Goal: Task Accomplishment & Management: Use online tool/utility

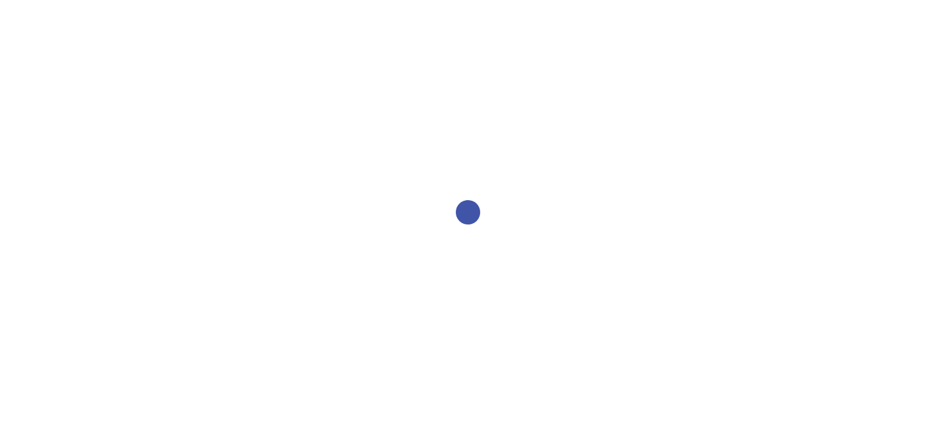
select select "2bed604d-1099-4043-b1bc-2365e8740244"
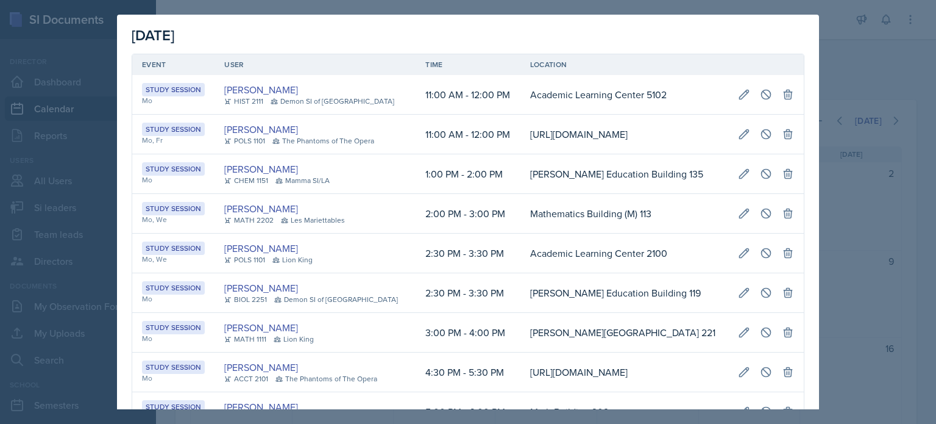
scroll to position [0, 239]
click at [829, 75] on div at bounding box center [468, 212] width 936 height 424
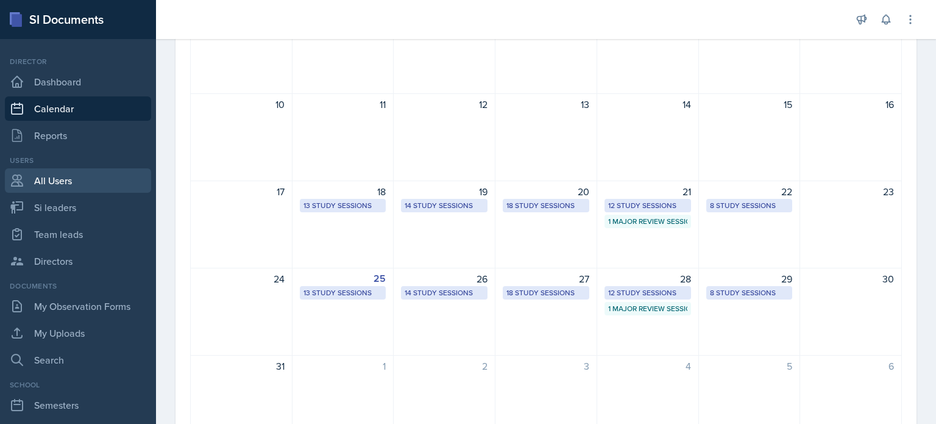
click at [41, 179] on link "All Users" at bounding box center [78, 180] width 146 height 24
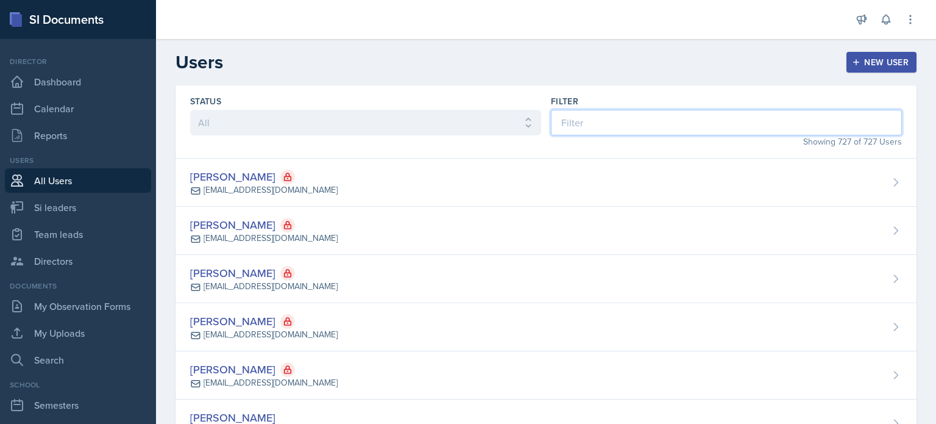
click at [624, 118] on input at bounding box center [726, 123] width 351 height 26
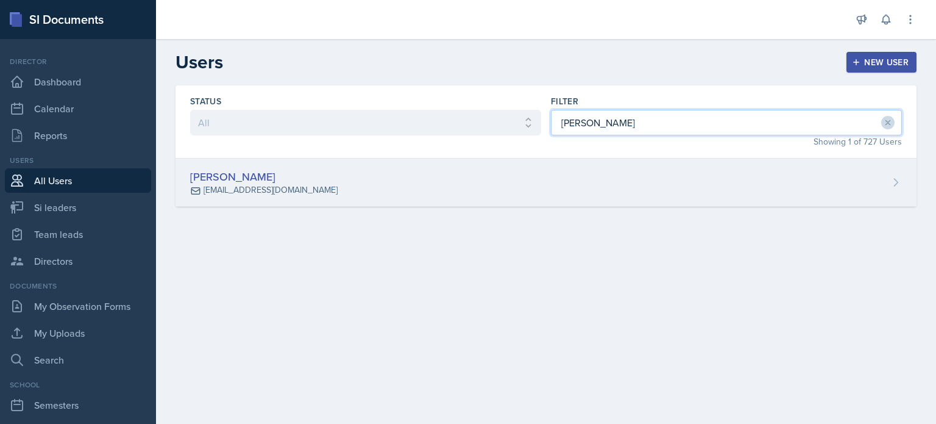
type input "horton"
click at [485, 189] on div "Leslie Horton lhorto18@students.kennesaw.edu" at bounding box center [546, 182] width 741 height 48
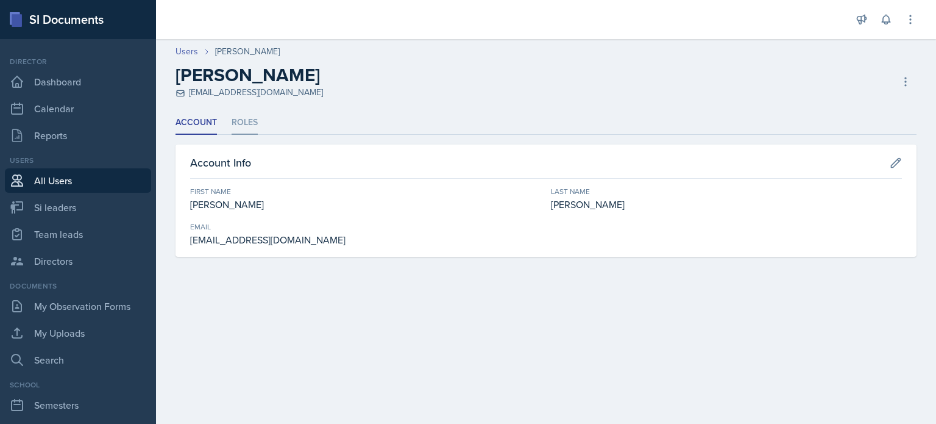
click at [252, 124] on li "Roles" at bounding box center [245, 123] width 26 height 24
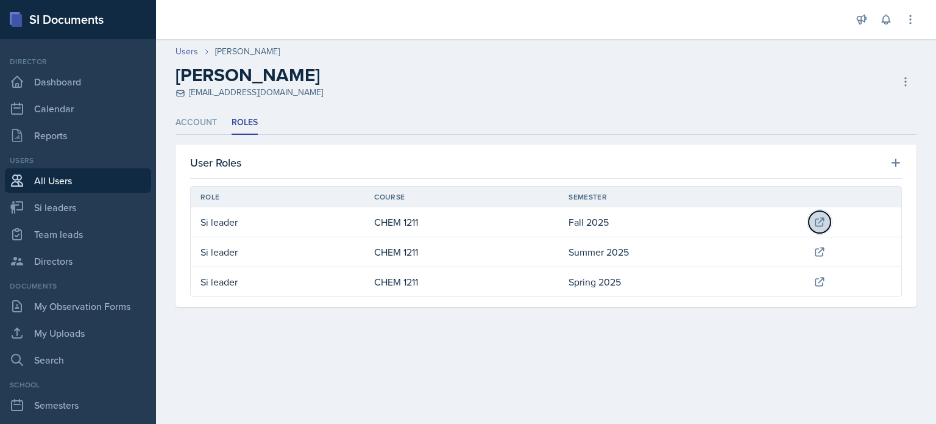
click at [821, 222] on icon at bounding box center [820, 222] width 12 height 12
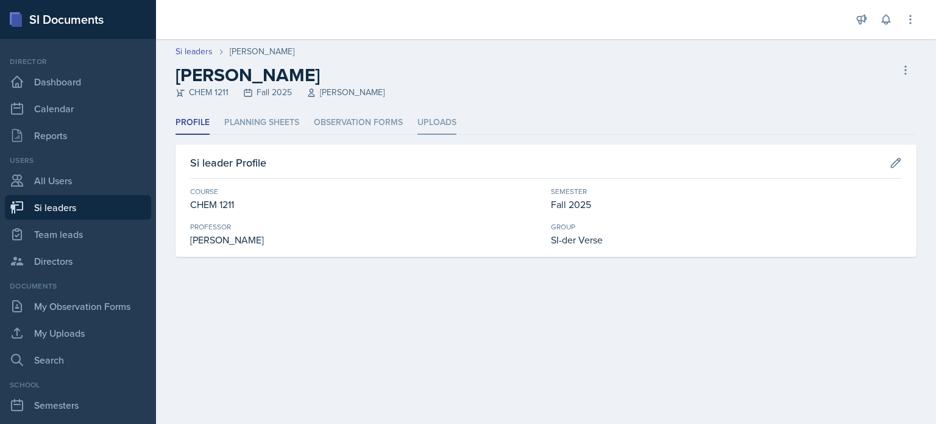
click at [429, 122] on li "Uploads" at bounding box center [436, 123] width 39 height 24
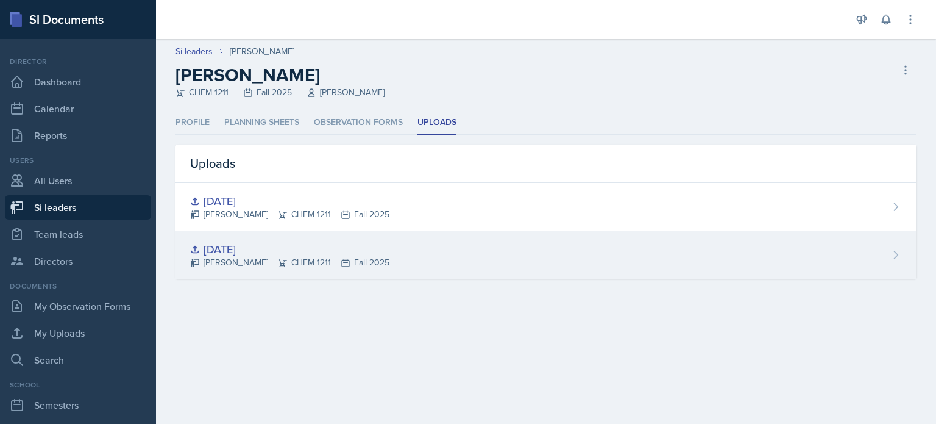
click at [238, 247] on div "8-26-25" at bounding box center [289, 249] width 199 height 16
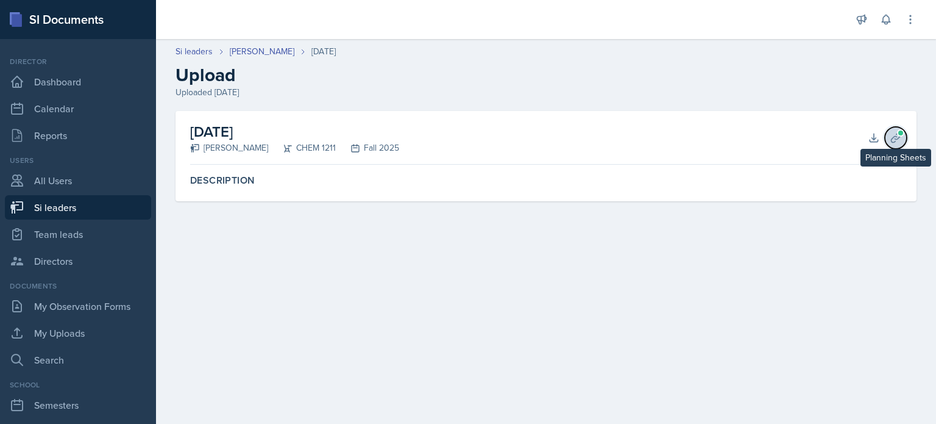
click at [896, 132] on icon at bounding box center [896, 138] width 12 height 12
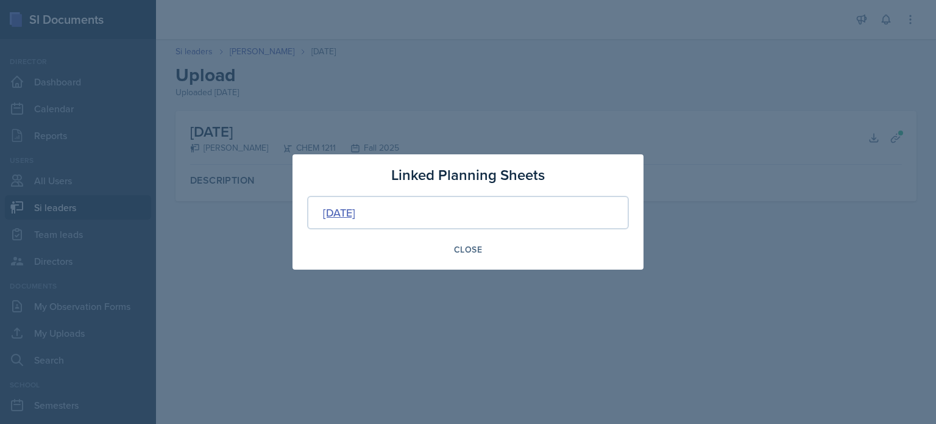
click at [355, 211] on div "Aug 26th, 2025" at bounding box center [339, 212] width 32 height 16
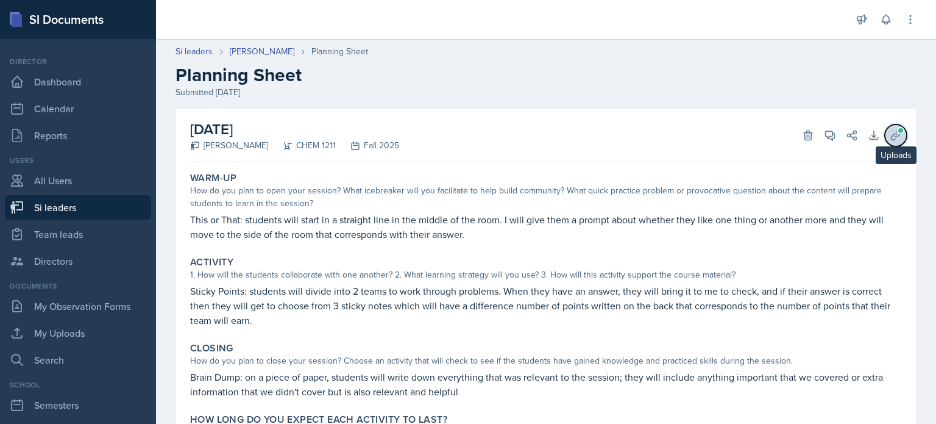
click at [890, 133] on icon at bounding box center [896, 135] width 12 height 12
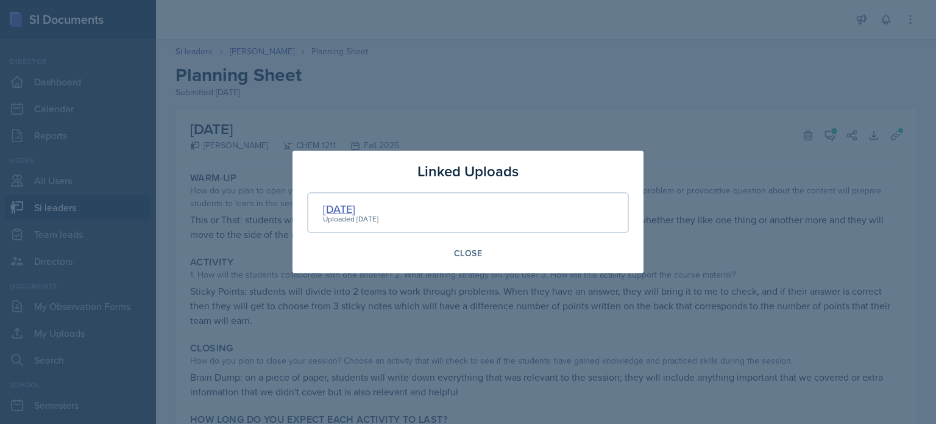
click at [344, 209] on div "8-26-25" at bounding box center [350, 208] width 55 height 16
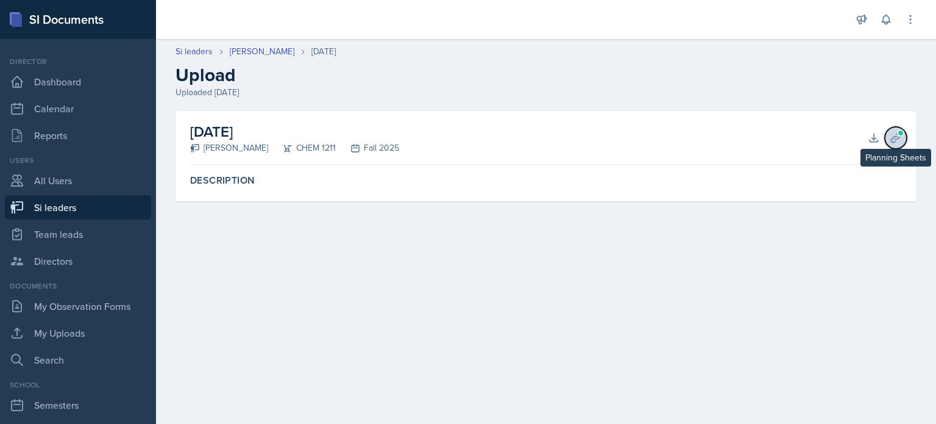
click at [897, 135] on icon at bounding box center [896, 138] width 12 height 12
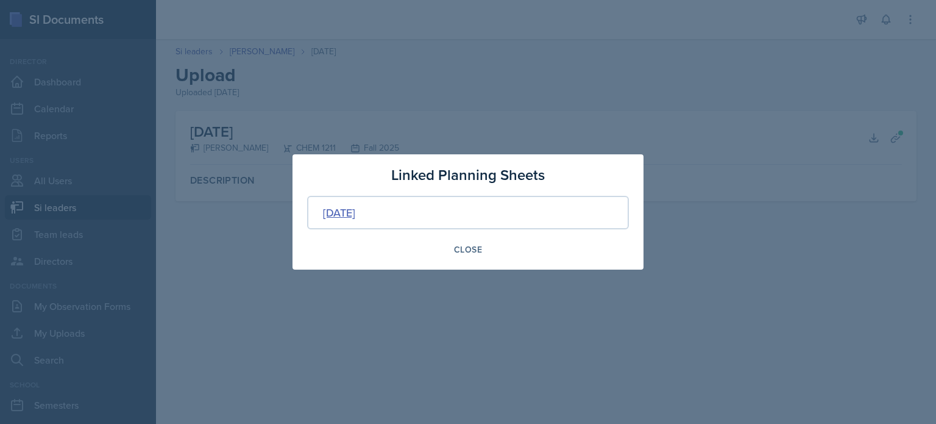
click at [355, 210] on div "Aug 26th, 2025" at bounding box center [339, 212] width 32 height 16
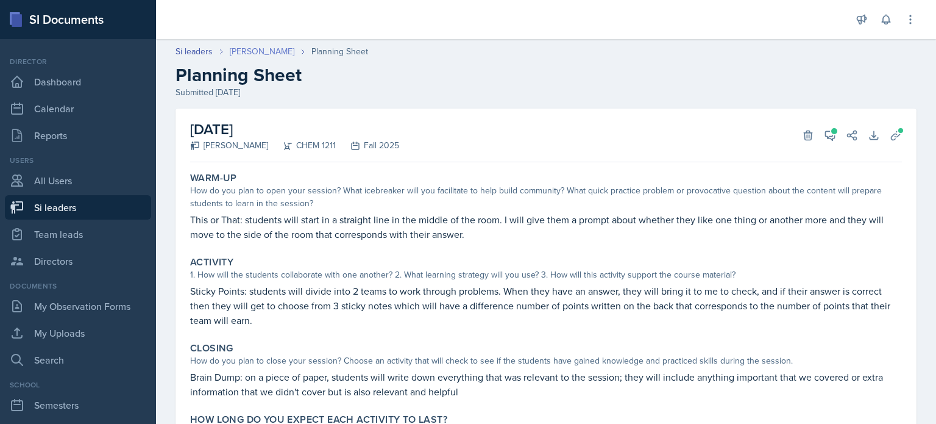
click at [256, 49] on link "Leslie Horton" at bounding box center [262, 51] width 65 height 13
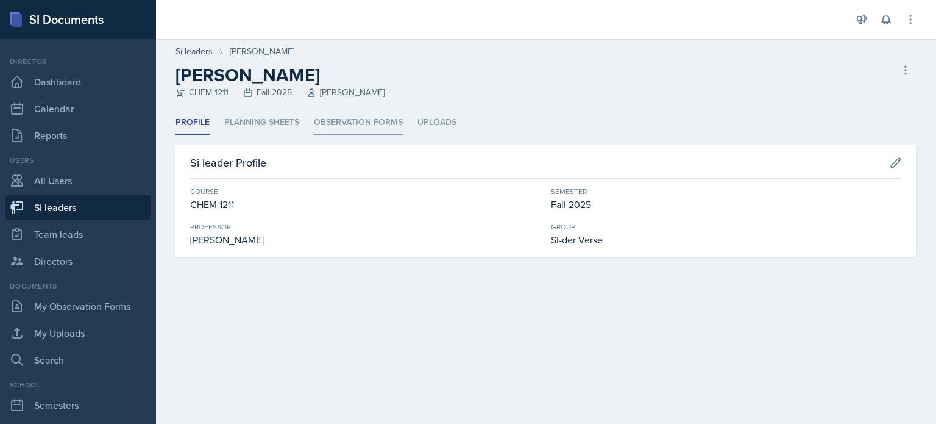
click at [341, 122] on li "Observation Forms" at bounding box center [358, 123] width 89 height 24
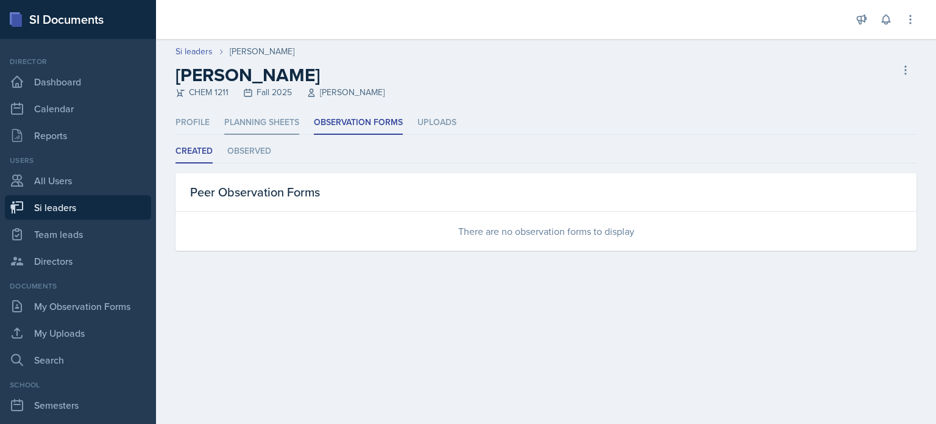
click at [263, 126] on li "Planning Sheets" at bounding box center [261, 123] width 75 height 24
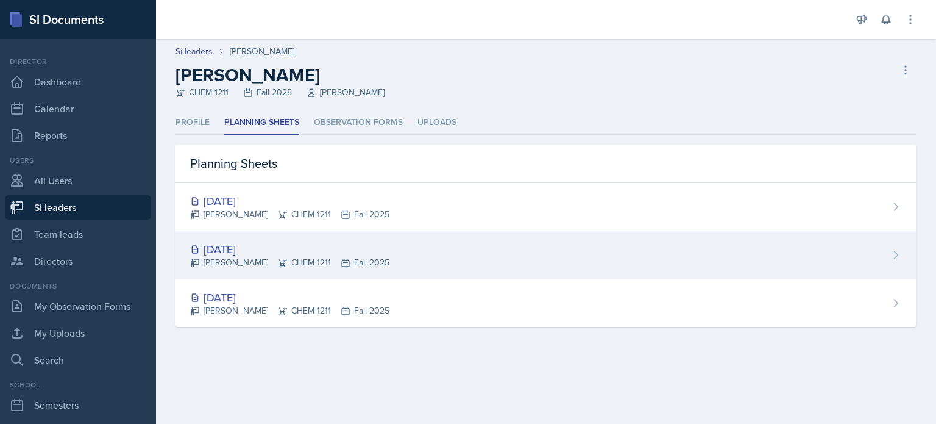
click at [237, 246] on div "Aug 26th, 2025" at bounding box center [289, 249] width 199 height 16
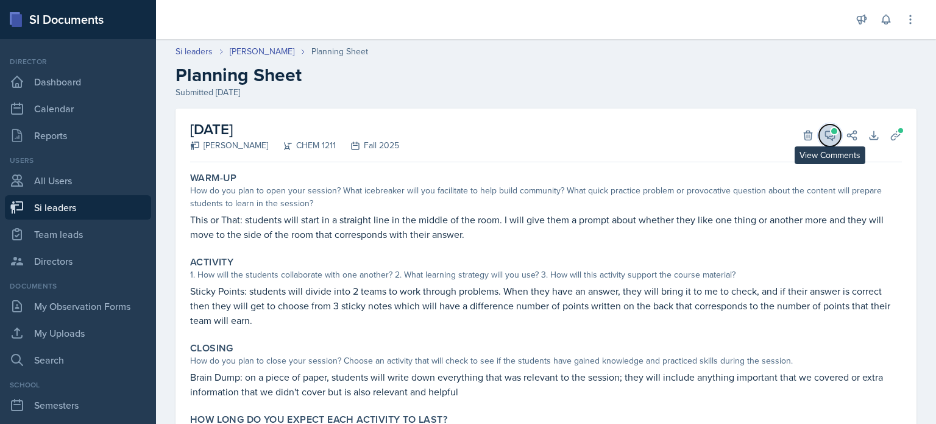
click at [826, 131] on icon at bounding box center [830, 135] width 9 height 9
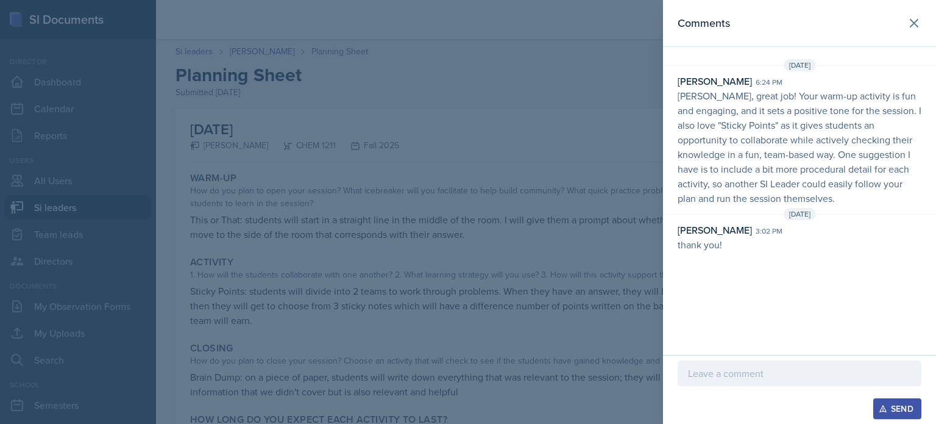
click at [573, 108] on div at bounding box center [468, 212] width 936 height 424
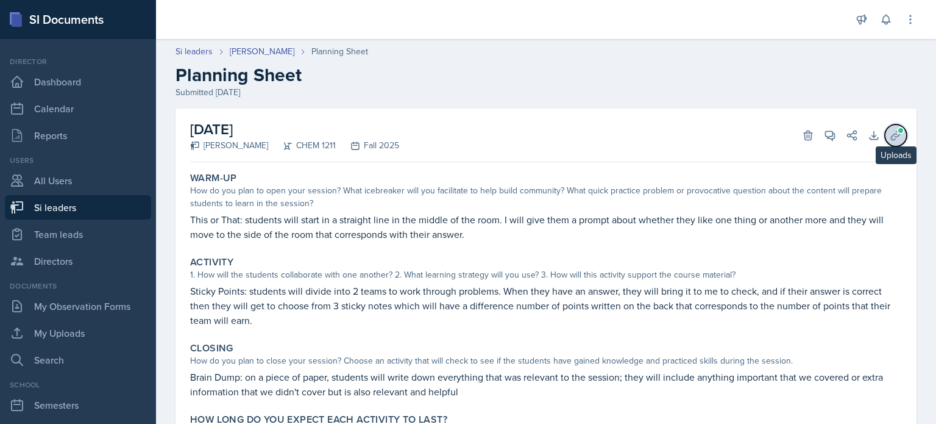
click at [897, 130] on span at bounding box center [900, 130] width 7 height 7
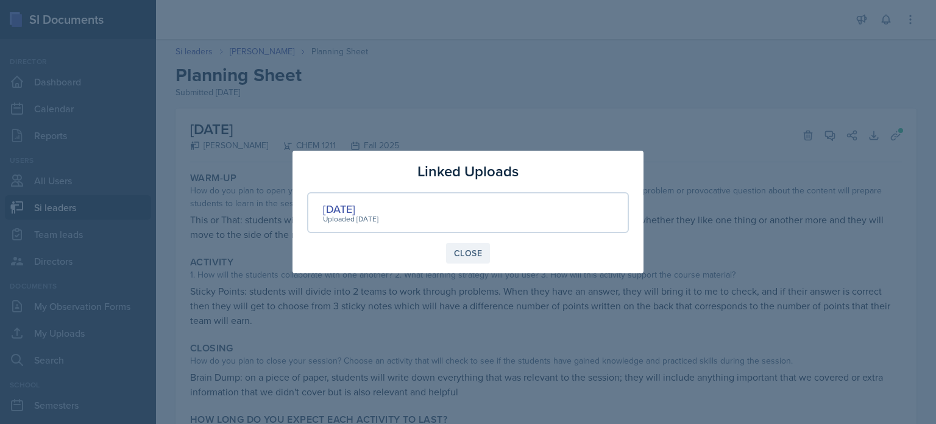
click at [470, 253] on div "Close" at bounding box center [468, 253] width 28 height 10
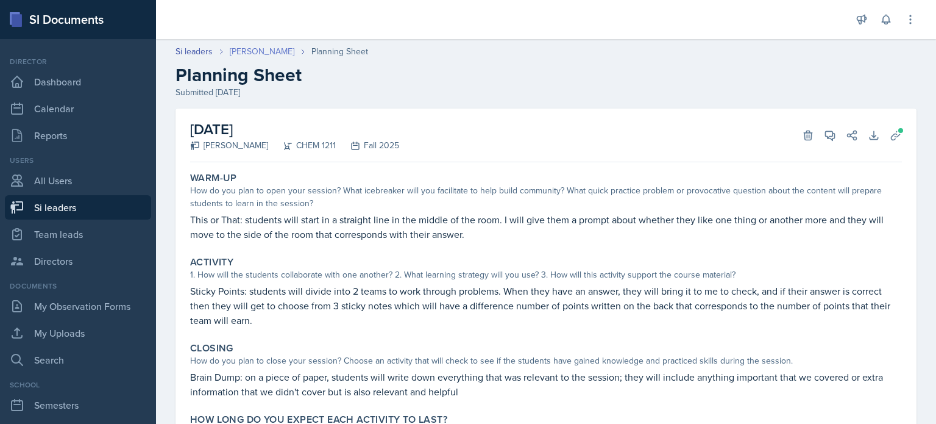
click at [267, 51] on link "Leslie Horton" at bounding box center [262, 51] width 65 height 13
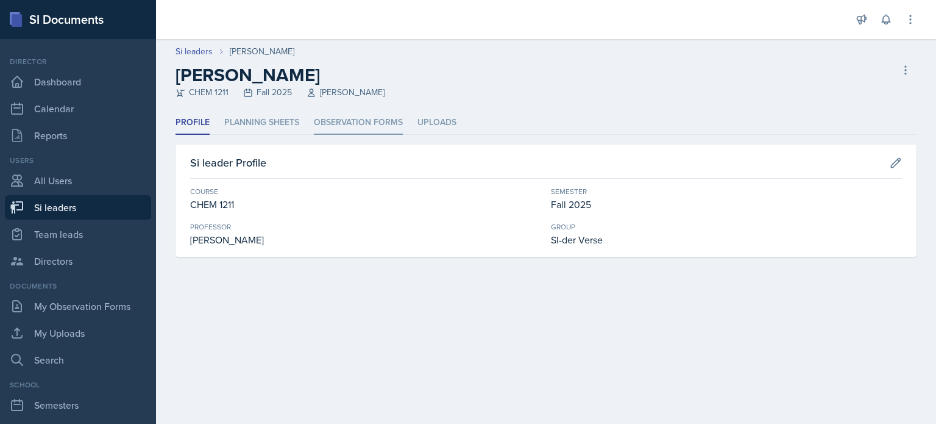
click at [363, 122] on li "Observation Forms" at bounding box center [358, 123] width 89 height 24
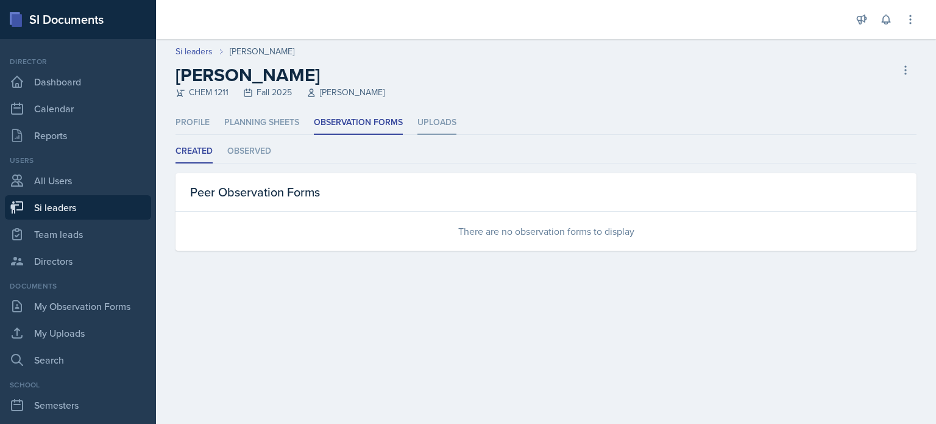
click at [442, 121] on li "Uploads" at bounding box center [436, 123] width 39 height 24
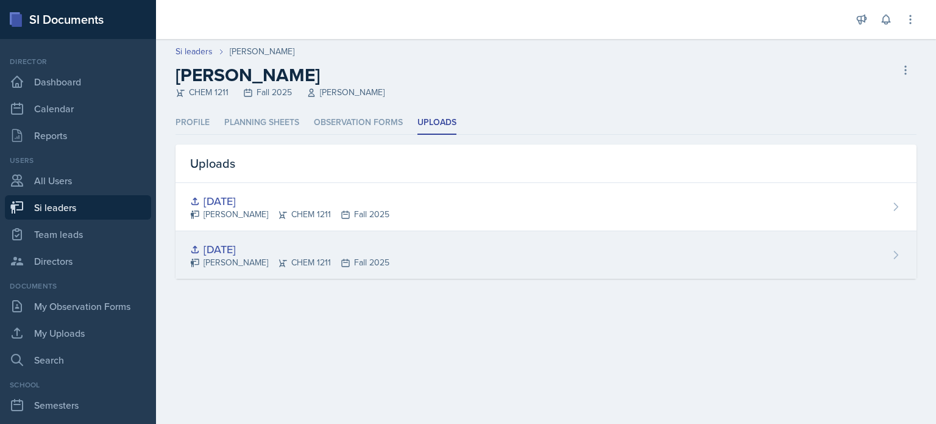
click at [225, 246] on div "8-26-25" at bounding box center [289, 249] width 199 height 16
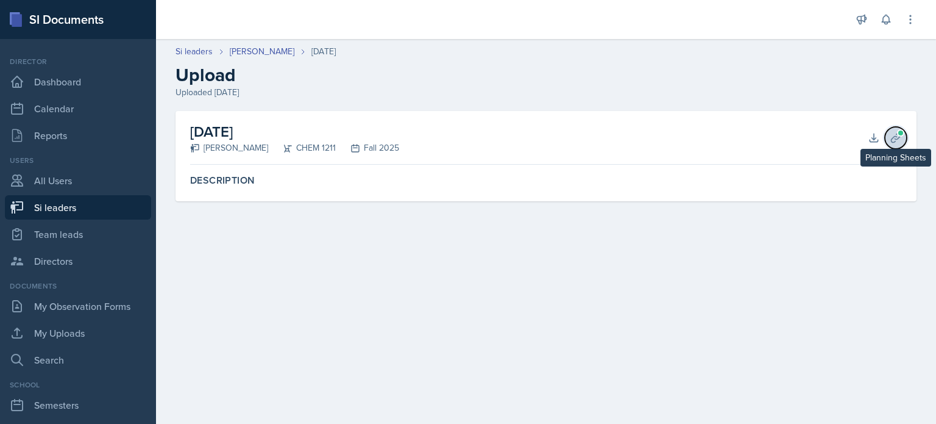
click at [893, 132] on icon at bounding box center [896, 138] width 12 height 12
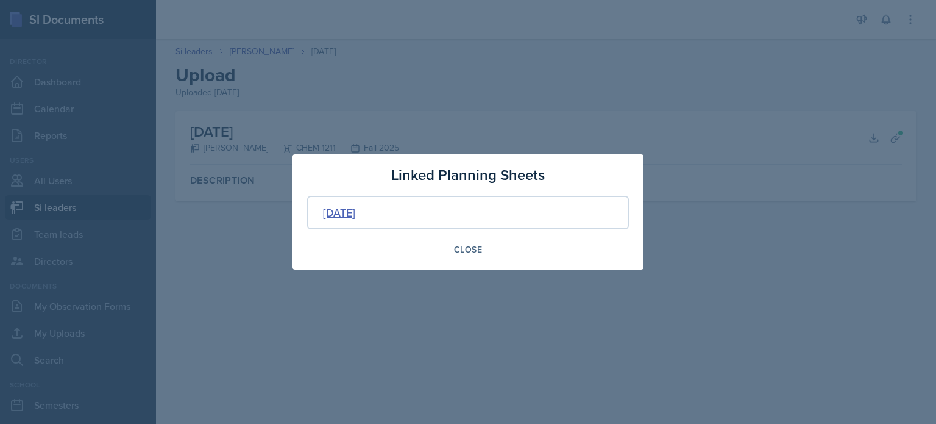
click at [355, 214] on div "Aug 26th, 2025" at bounding box center [339, 212] width 32 height 16
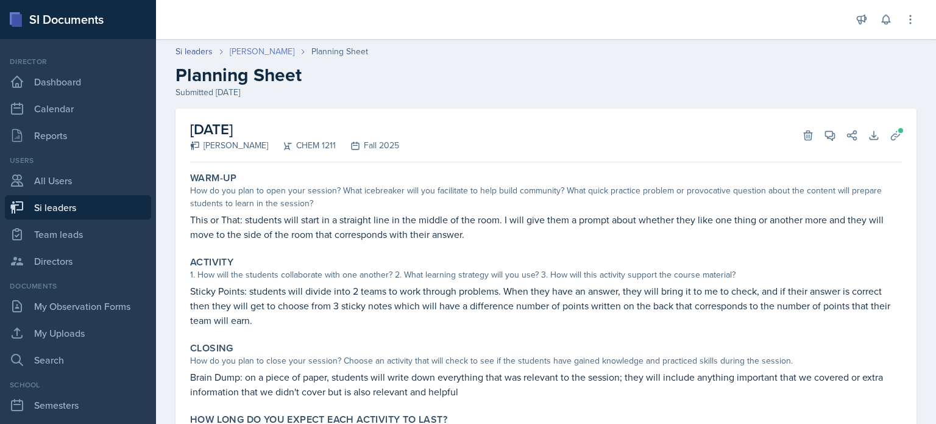
click at [258, 53] on link "Leslie Horton" at bounding box center [262, 51] width 65 height 13
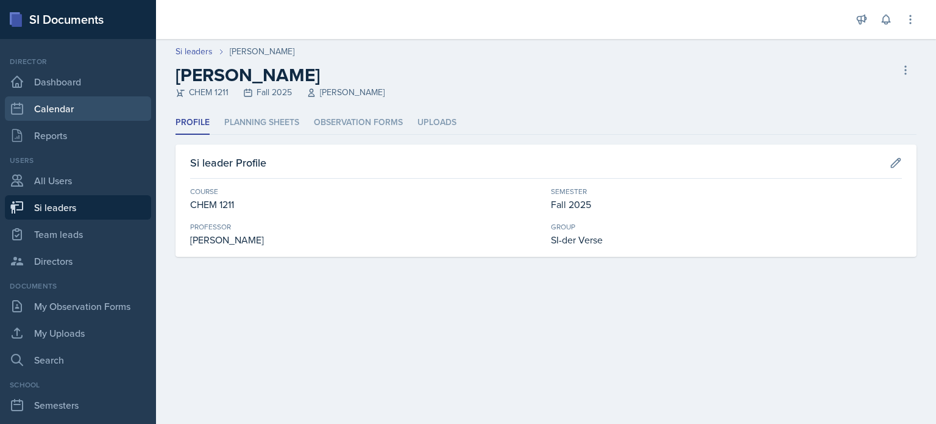
click at [70, 112] on link "Calendar" at bounding box center [78, 108] width 146 height 24
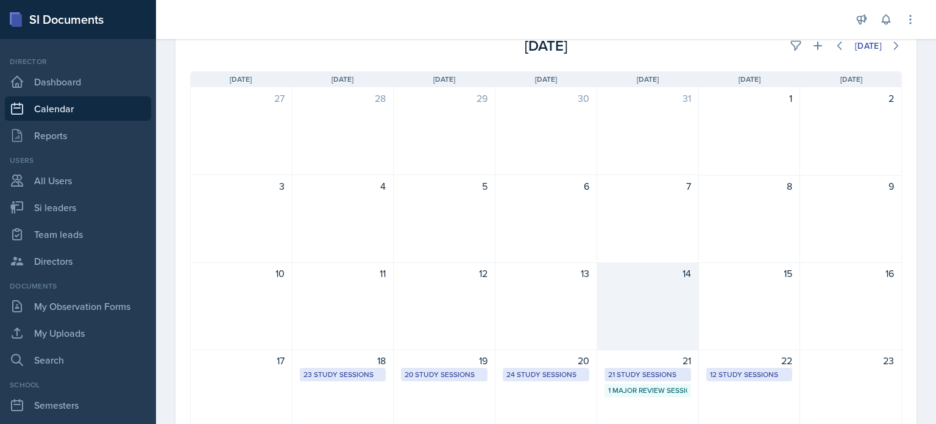
scroll to position [244, 0]
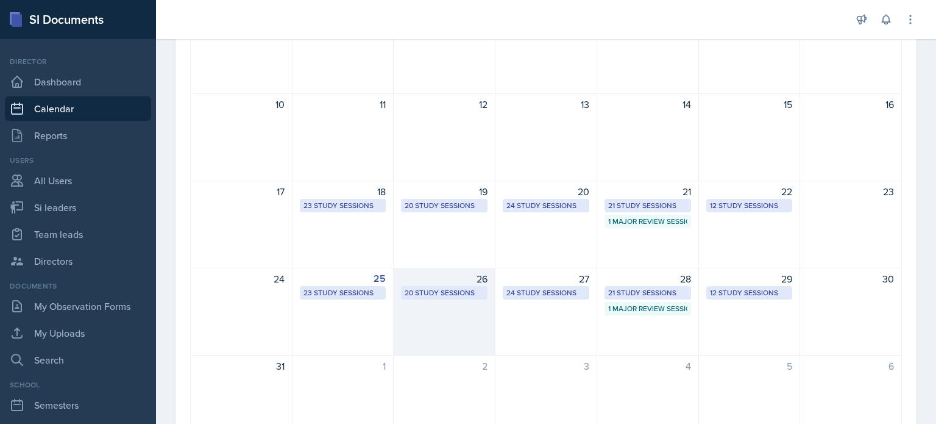
click at [428, 300] on div "26 20 Study Sessions" at bounding box center [445, 312] width 102 height 88
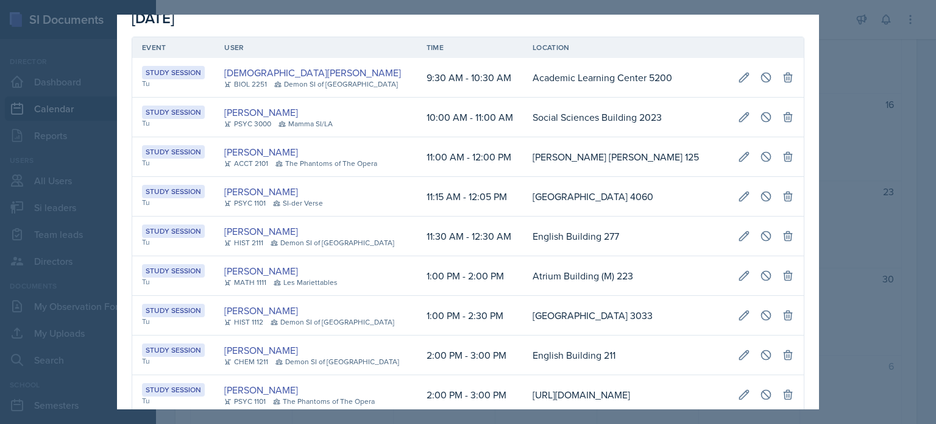
scroll to position [0, 0]
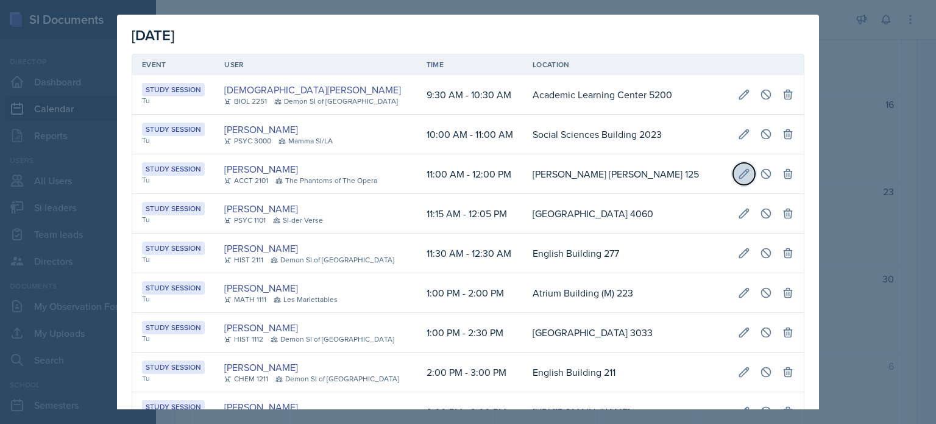
click at [738, 173] on icon at bounding box center [744, 174] width 12 height 12
select select "11"
select select "0"
select select "AM"
select select "12"
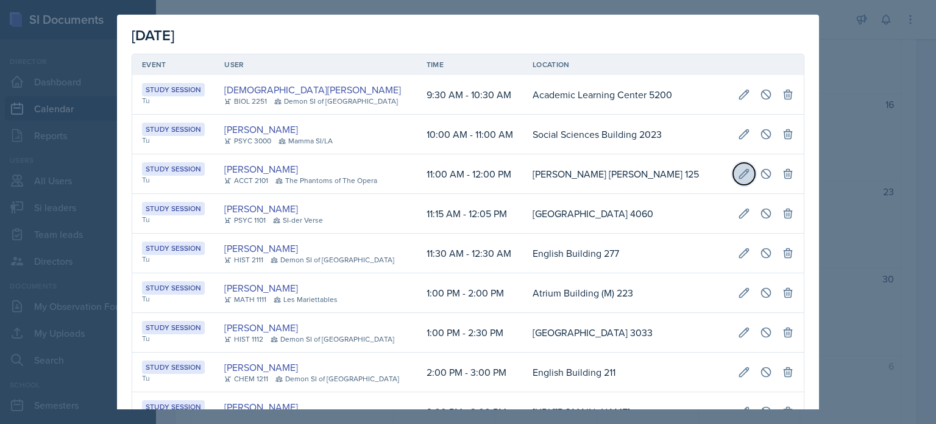
select select "0"
select select "PM"
type input "[PERSON_NAME] [PERSON_NAME] 125"
select select "d66089cd-5ee7-4f89-a345-f1bdd1643066"
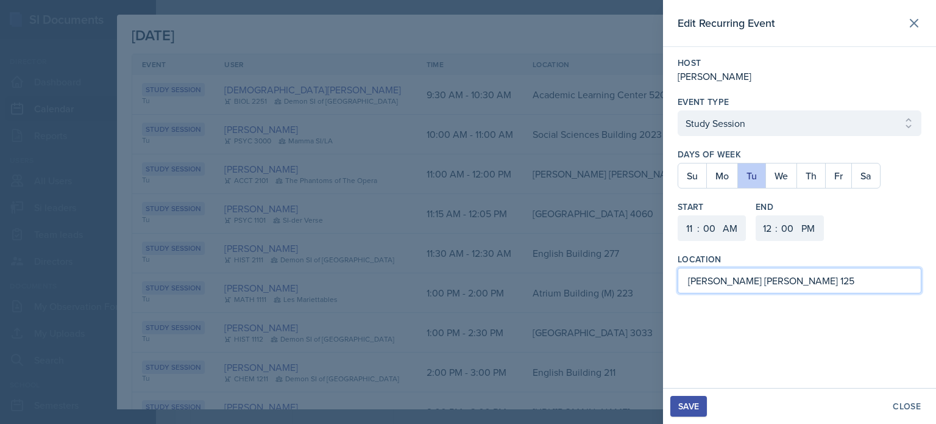
drag, startPoint x: 791, startPoint y: 279, endPoint x: 600, endPoint y: 278, distance: 191.3
click at [600, 278] on div "Edit Recurring Event Host Milla Eldridge Event Type Select Event Type Study Ses…" at bounding box center [468, 212] width 936 height 424
type input "Science Building 215"
click at [689, 406] on div "Save" at bounding box center [688, 406] width 21 height 10
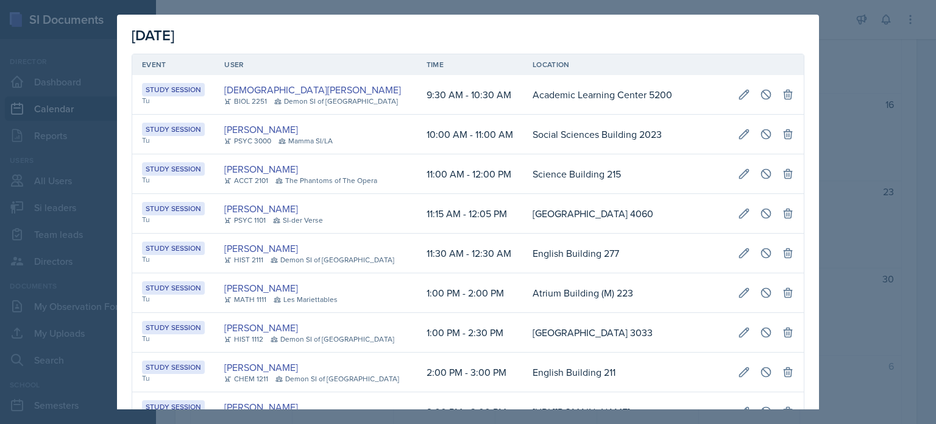
click at [844, 63] on div at bounding box center [468, 212] width 936 height 424
